Goal: Transaction & Acquisition: Download file/media

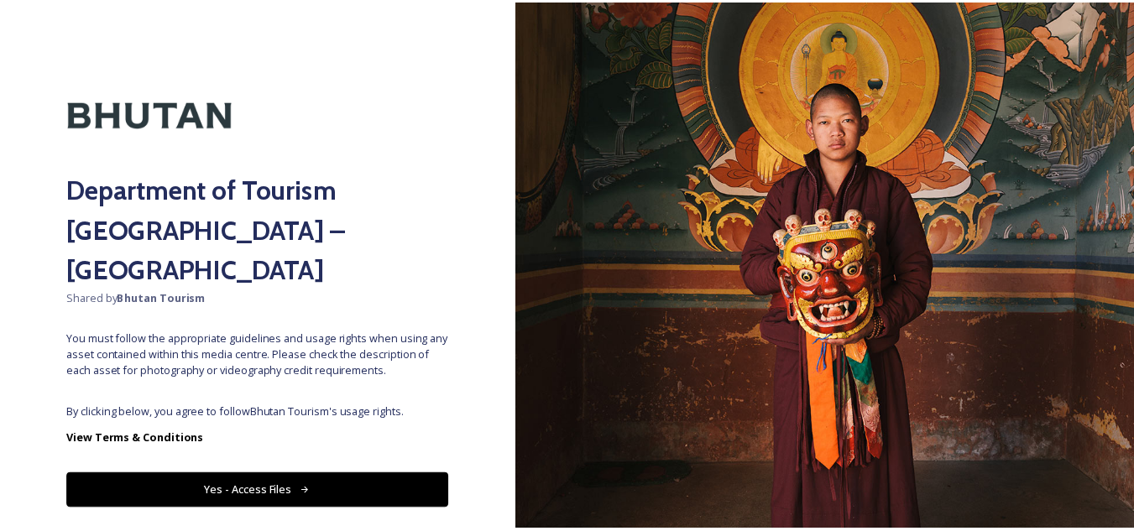
scroll to position [19, 0]
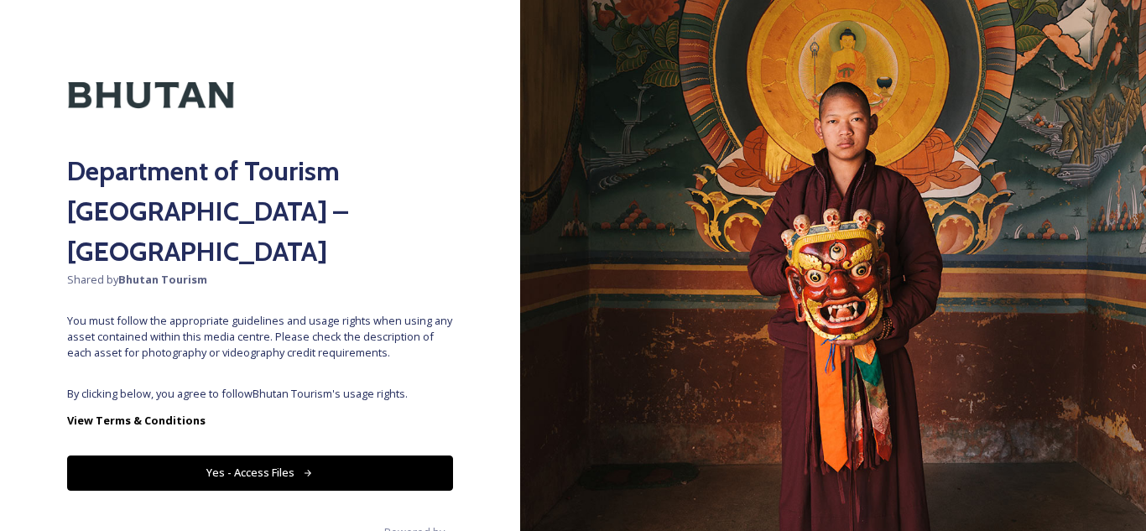
click at [279, 456] on button "Yes - Access Files" at bounding box center [260, 473] width 386 height 34
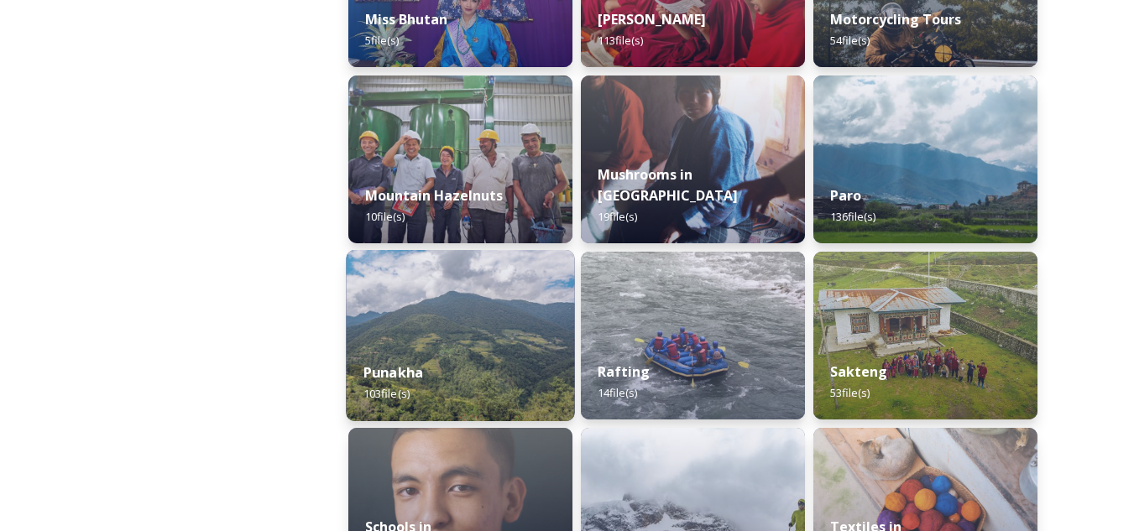
scroll to position [1510, 0]
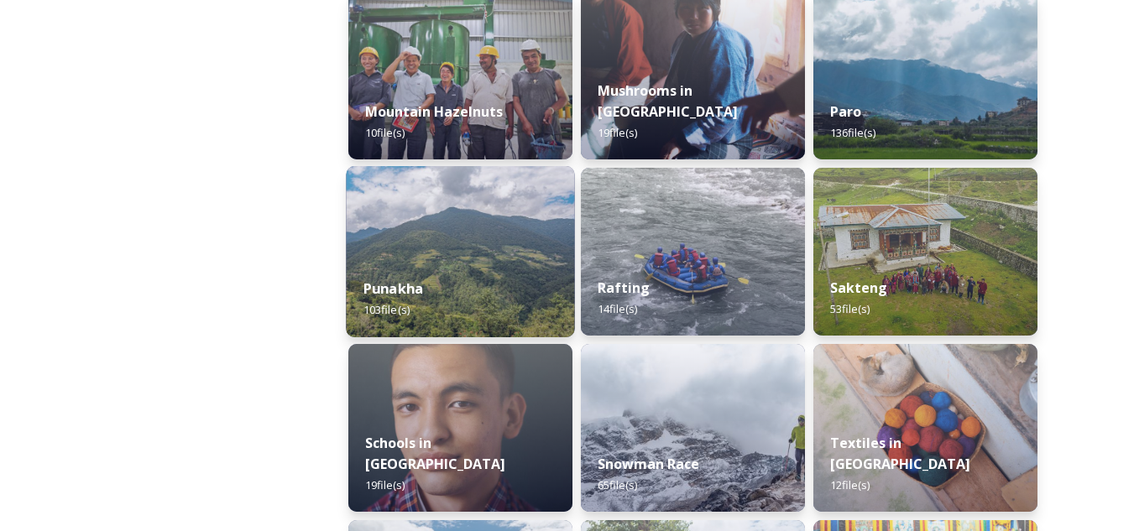
click at [429, 276] on div "Punakha 103 file(s)" at bounding box center [460, 299] width 228 height 76
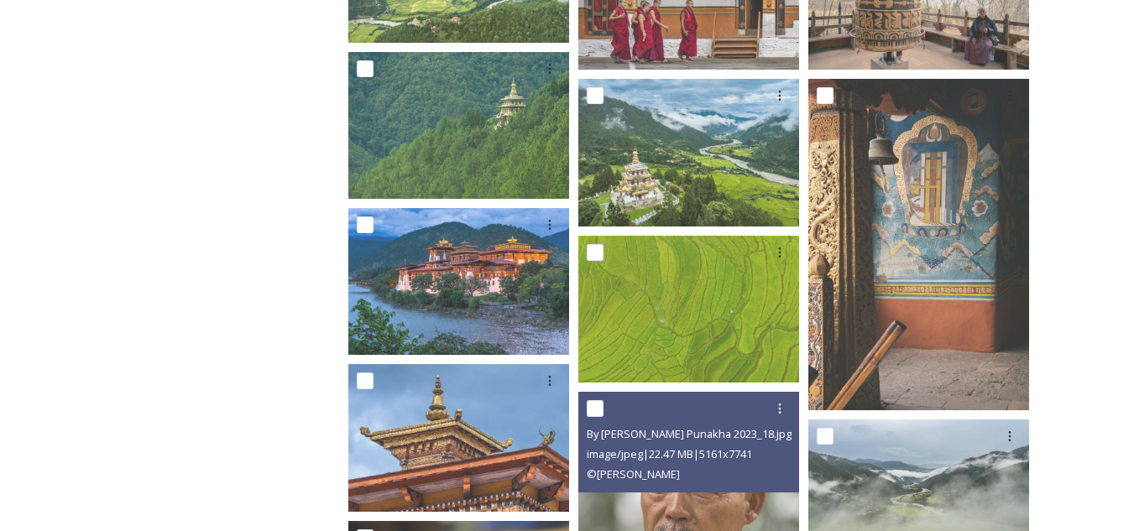
scroll to position [1930, 0]
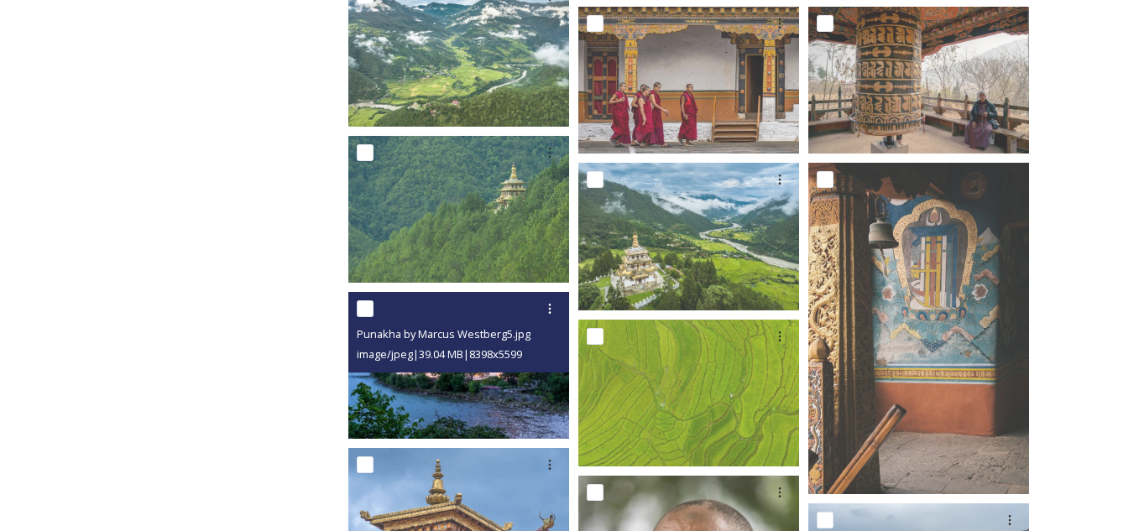
click at [503, 401] on img at bounding box center [458, 365] width 221 height 147
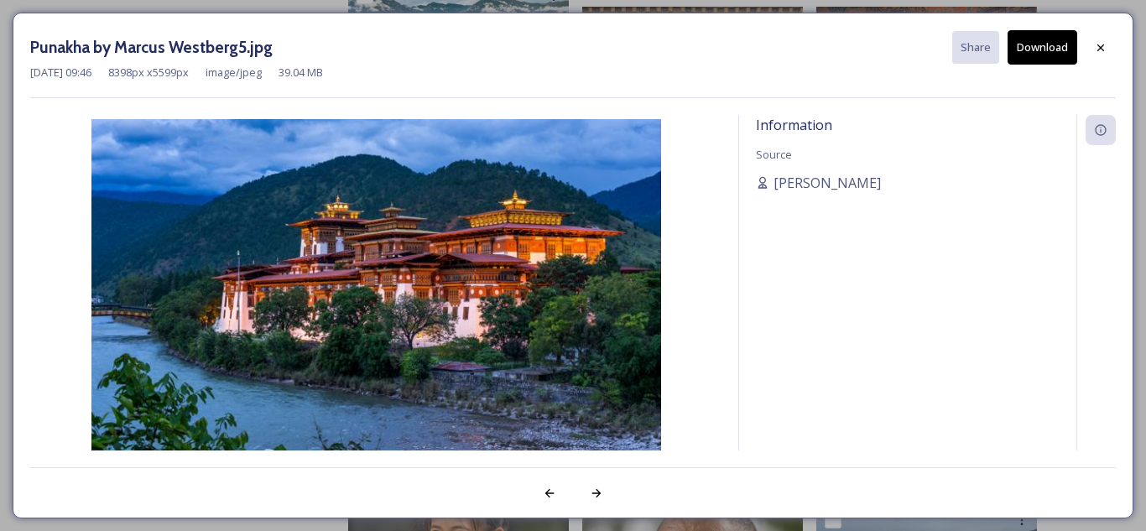
click at [688, 5] on div "Punakha by Marcus Westberg5.jpg Share Download [DATE] 09:46 8398 px x 5599 px i…" at bounding box center [573, 265] width 1146 height 531
click at [1105, 39] on div at bounding box center [1101, 48] width 30 height 30
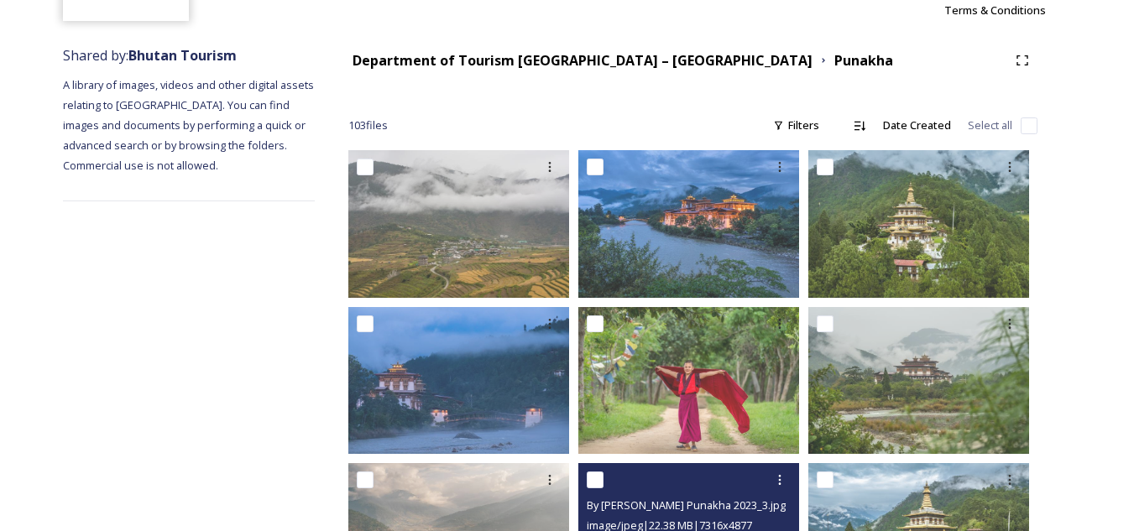
scroll to position [420, 0]
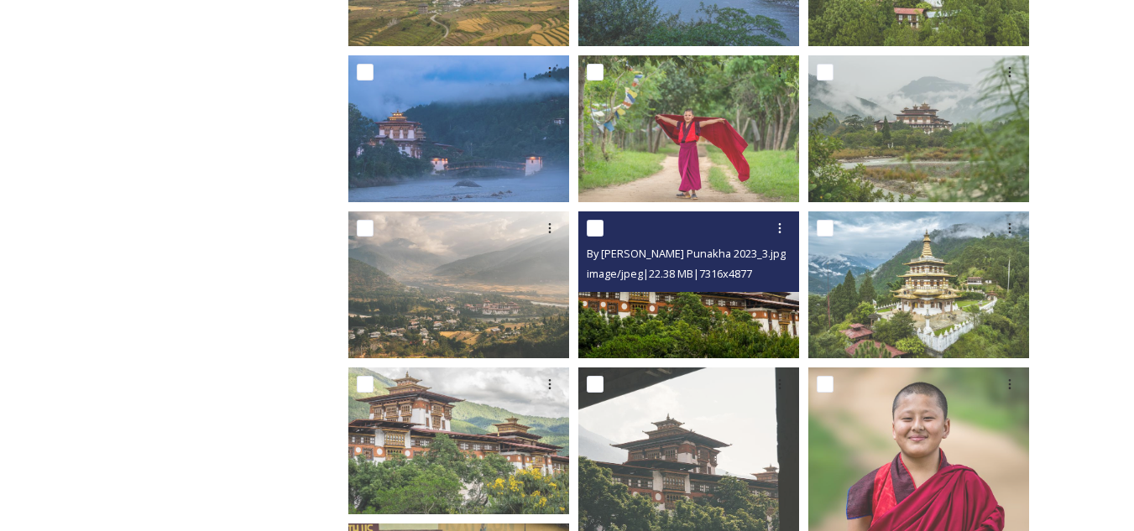
click at [689, 306] on img at bounding box center [688, 284] width 221 height 147
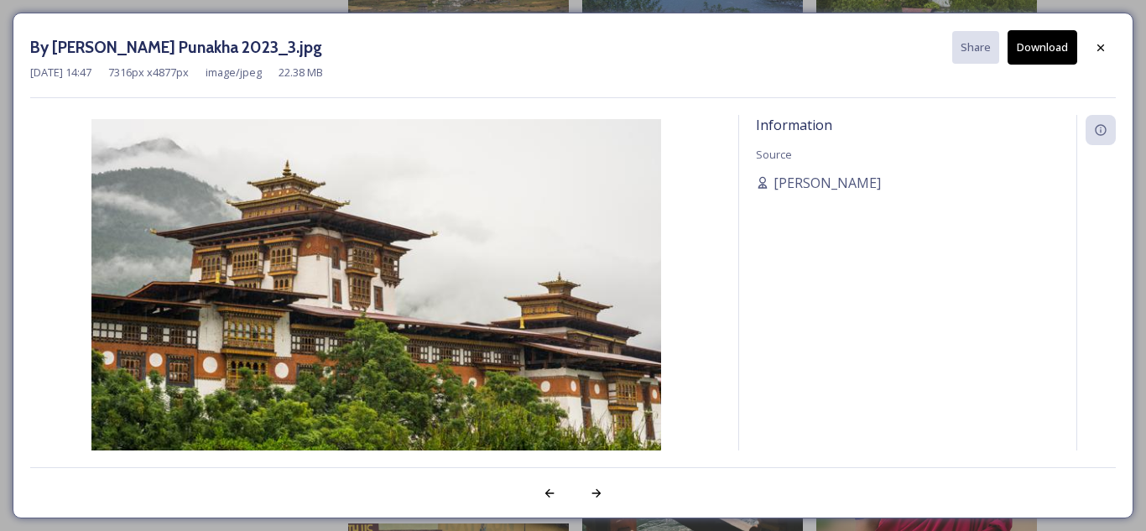
click at [1053, 41] on button "Download" at bounding box center [1043, 47] width 70 height 34
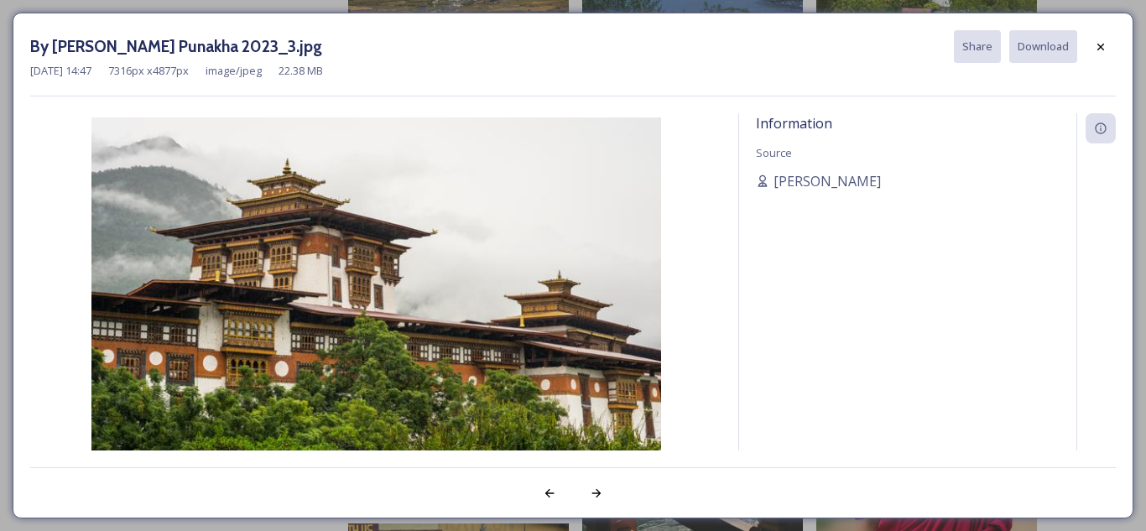
click at [429, 219] on img at bounding box center [375, 307] width 691 height 380
drag, startPoint x: 446, startPoint y: 211, endPoint x: 339, endPoint y: 310, distance: 145.5
click at [339, 310] on img at bounding box center [375, 307] width 691 height 380
click at [494, 284] on img at bounding box center [375, 307] width 691 height 380
click at [1102, 53] on icon at bounding box center [1100, 46] width 13 height 13
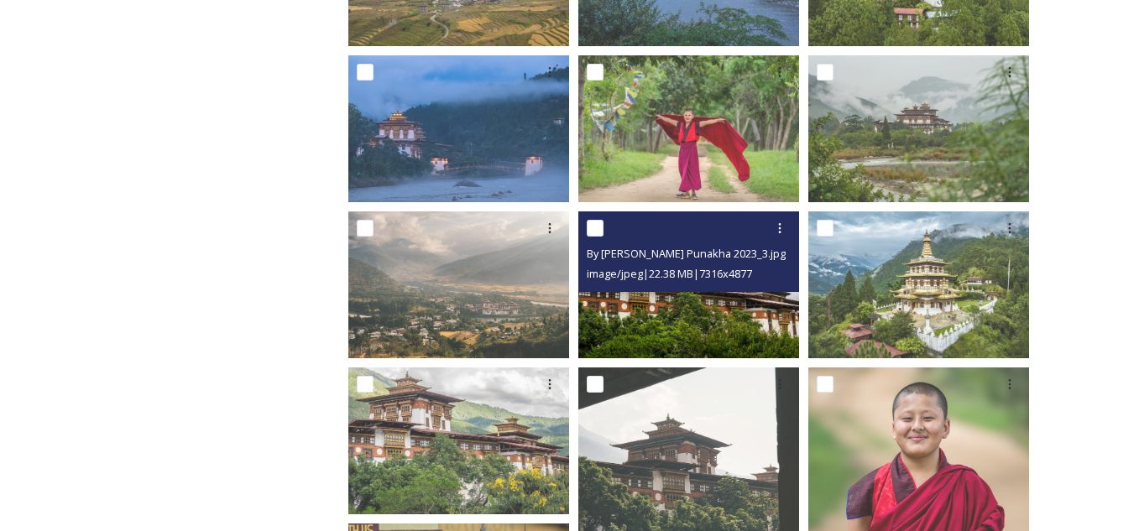
click at [745, 296] on img at bounding box center [688, 284] width 221 height 147
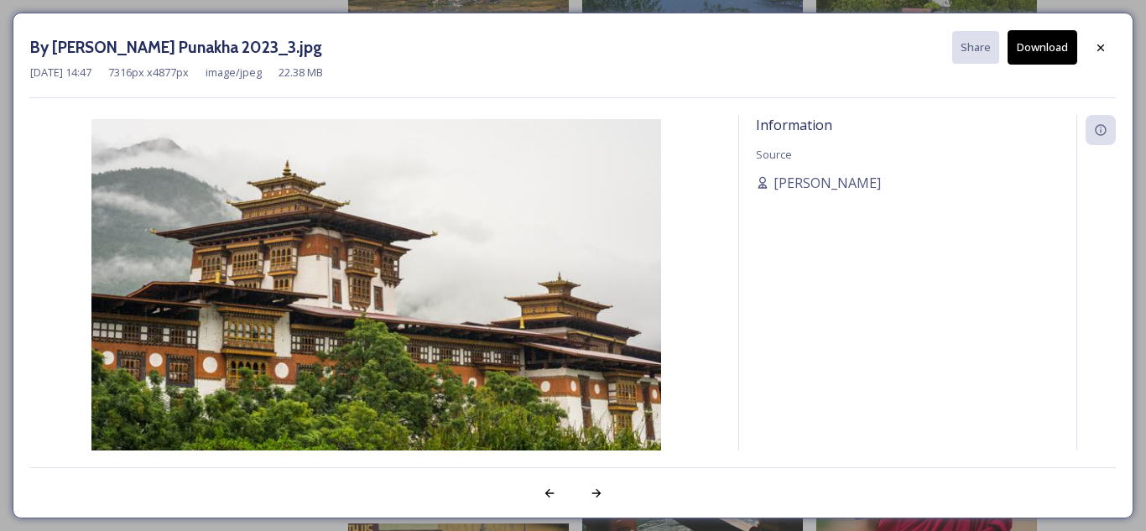
click at [1061, 51] on button "Download" at bounding box center [1043, 47] width 70 height 34
